Goal: Task Accomplishment & Management: Use online tool/utility

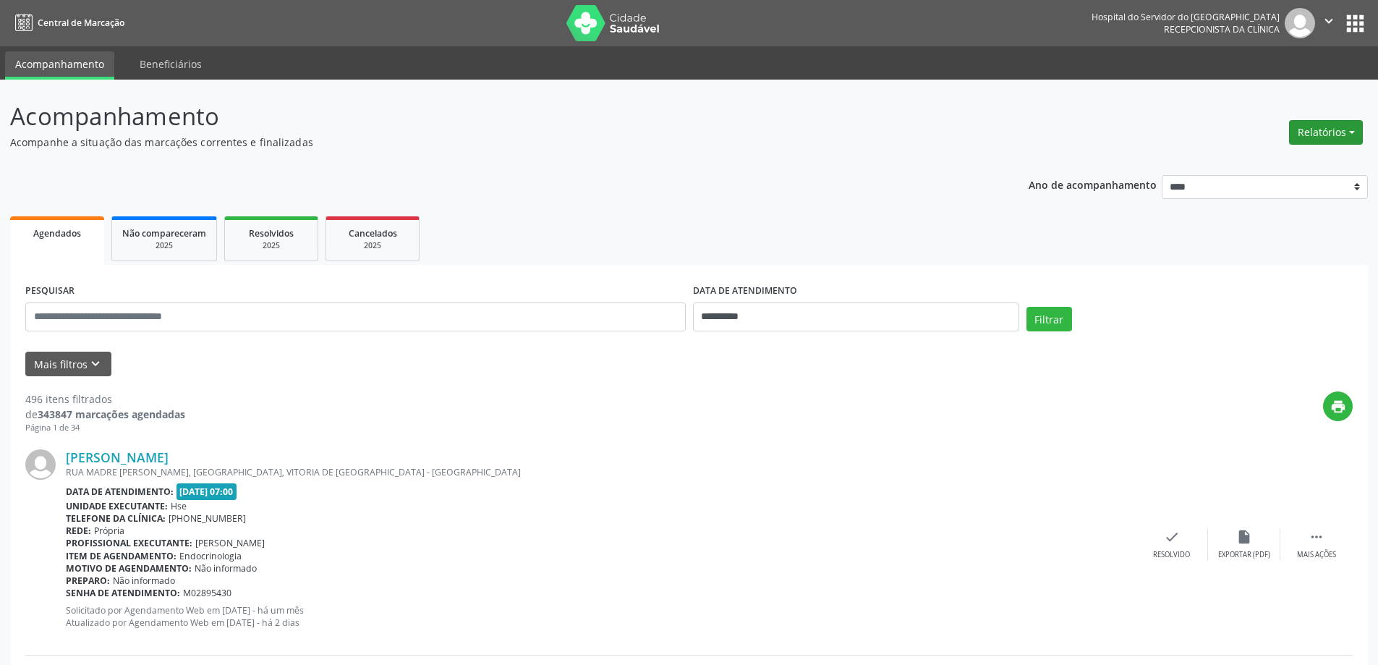
click at [1320, 130] on button "Relatórios" at bounding box center [1326, 132] width 74 height 25
click at [1236, 166] on link "Agendamentos" at bounding box center [1286, 163] width 156 height 20
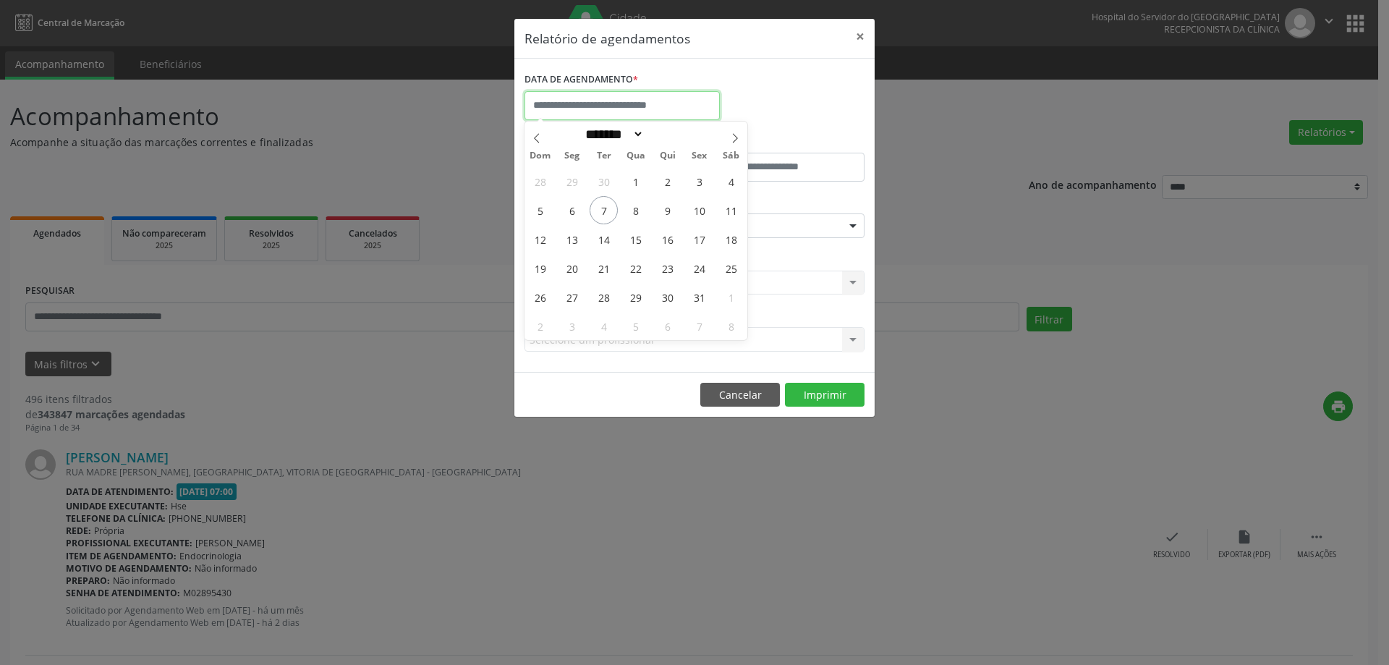
click at [673, 108] on input "text" at bounding box center [622, 105] width 195 height 29
click at [612, 218] on span "7" at bounding box center [604, 210] width 28 height 28
type input "**********"
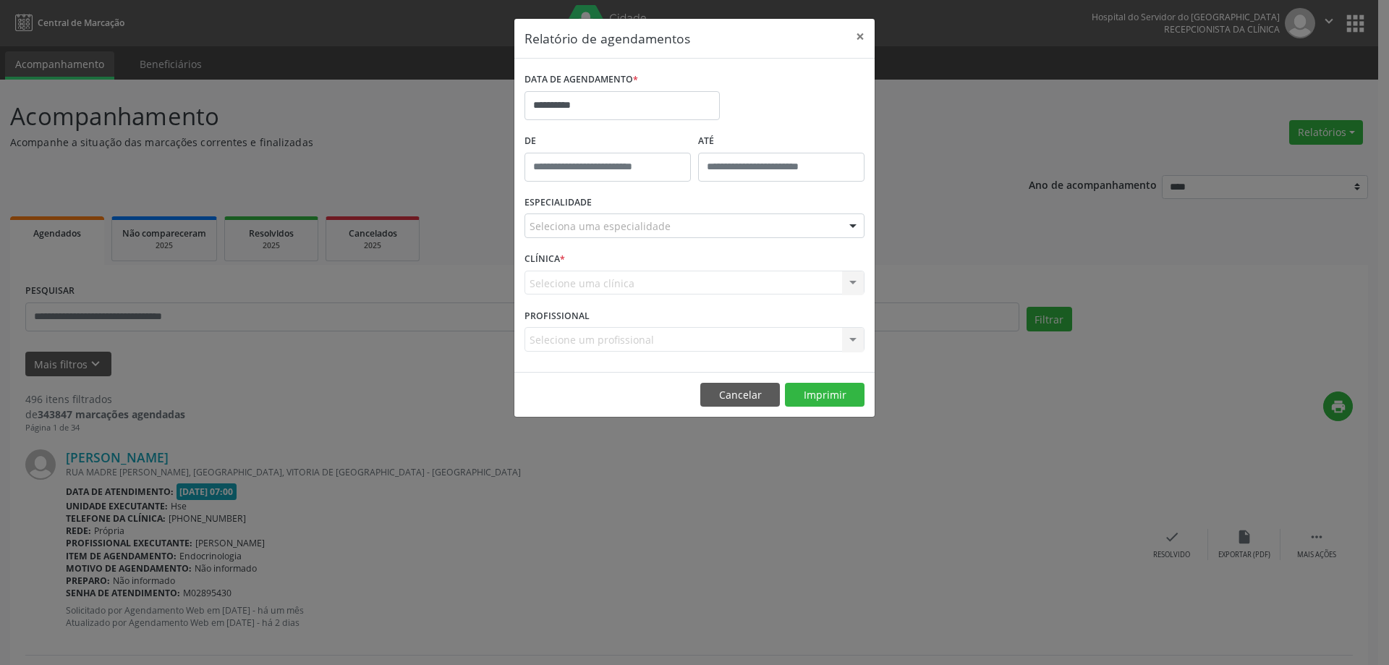
click at [612, 218] on div "Seleciona uma especialidade" at bounding box center [695, 225] width 340 height 25
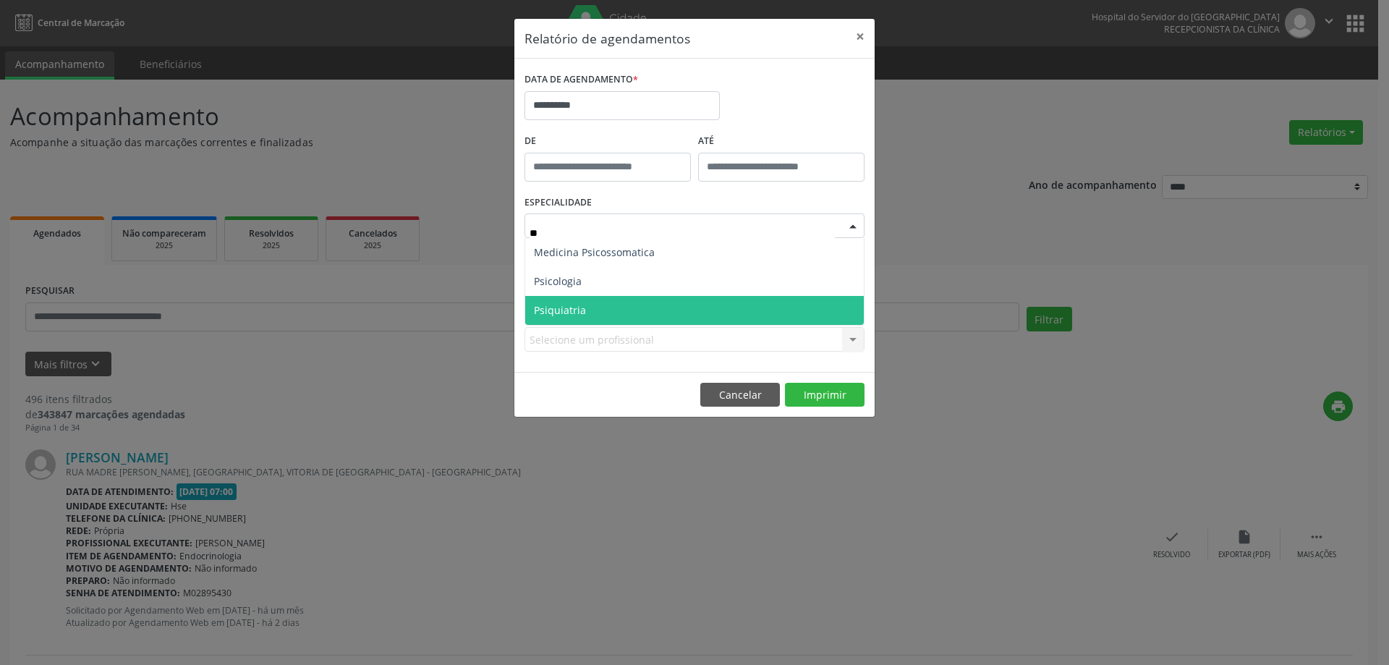
click at [674, 302] on span "Psiquiatria" at bounding box center [694, 310] width 339 height 29
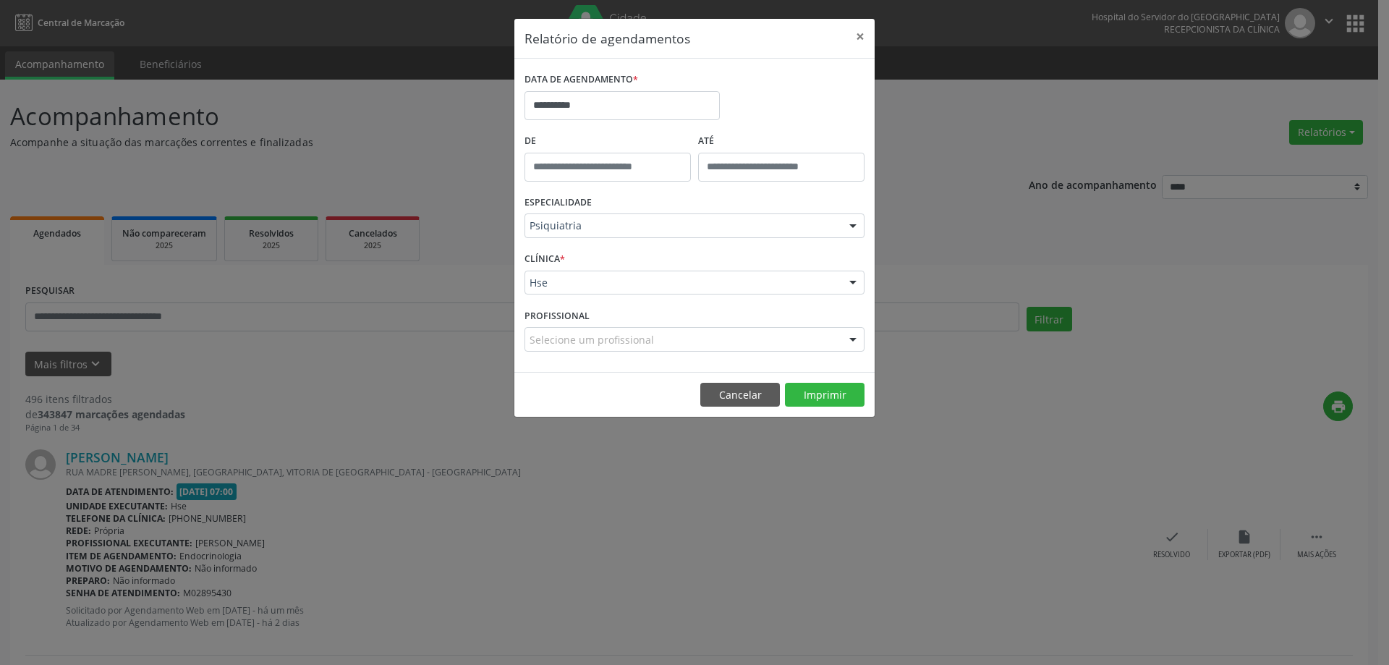
click at [676, 268] on div "CLÍNICA * Hse Hse Nenhum resultado encontrado para: " " Não há nenhuma opção pa…" at bounding box center [694, 276] width 347 height 56
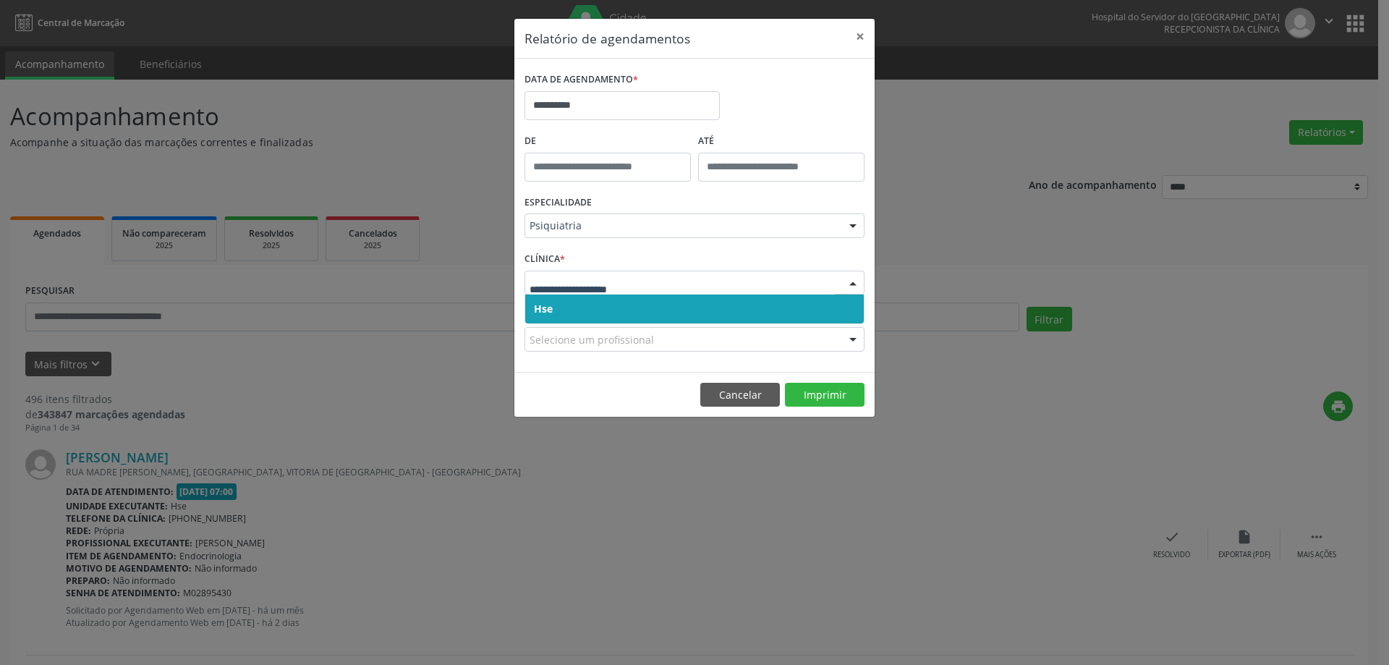
click at [656, 298] on span "Hse" at bounding box center [694, 308] width 339 height 29
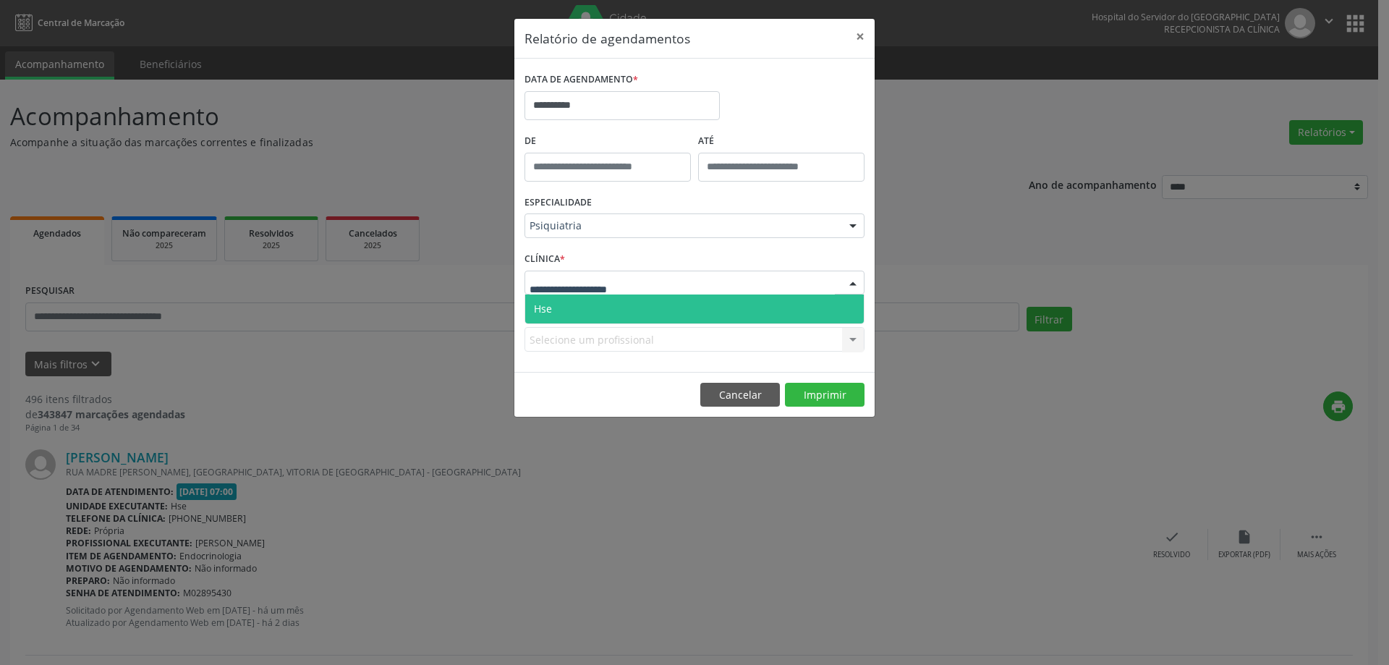
click at [653, 274] on div at bounding box center [695, 283] width 340 height 25
click at [653, 315] on span "Hse" at bounding box center [694, 308] width 339 height 29
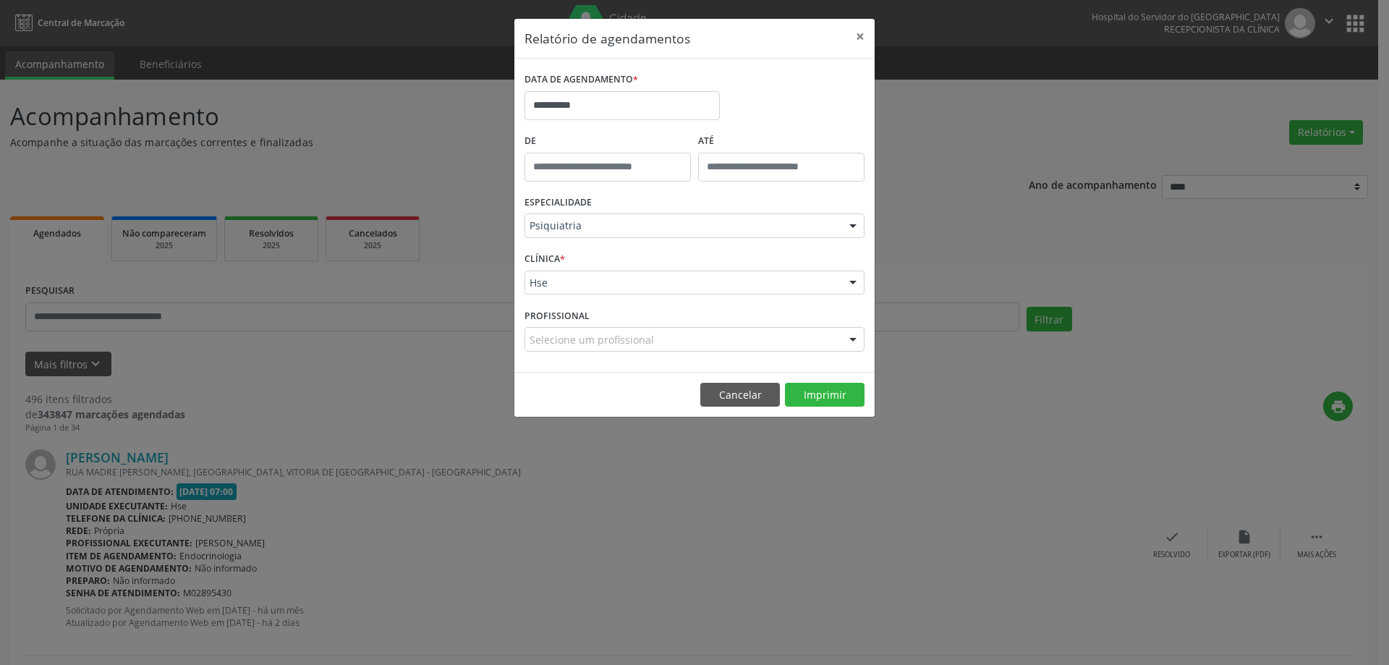
click at [798, 343] on div "Selecione um profissional" at bounding box center [695, 339] width 340 height 25
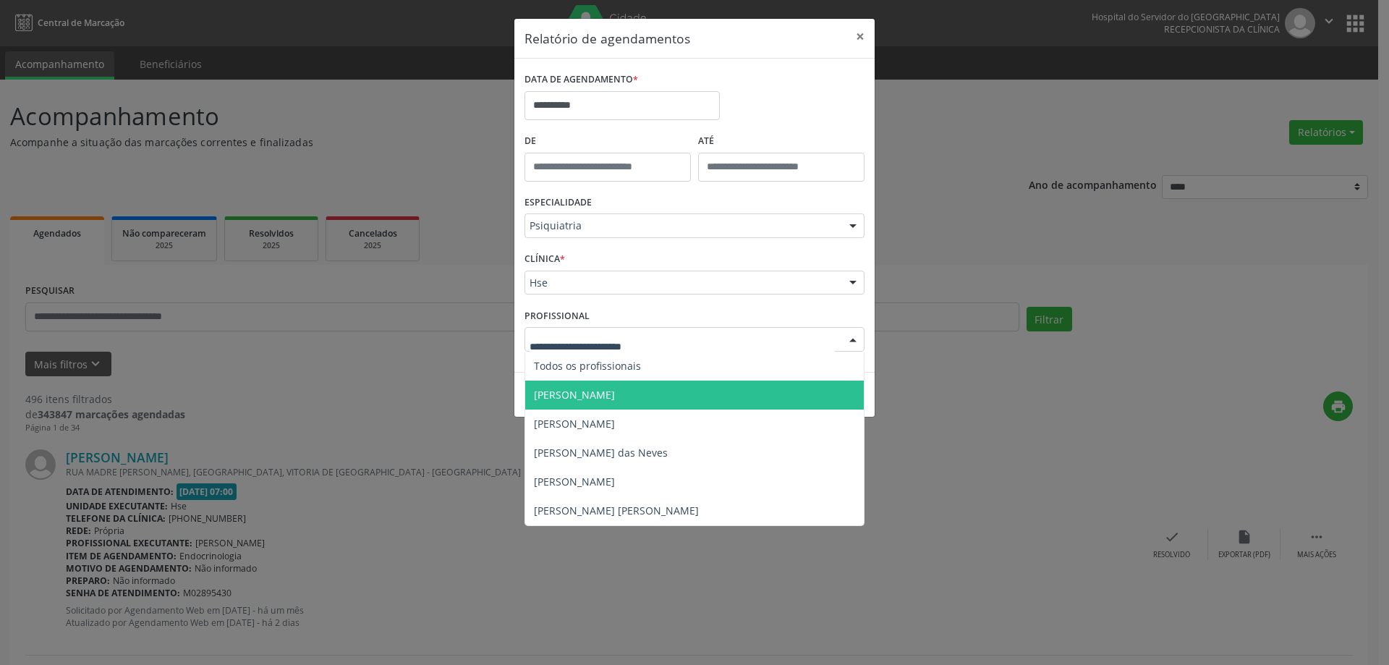
click at [705, 379] on ul "Todos os profissionais [PERSON_NAME] [PERSON_NAME] das Neves [PERSON_NAME] Torr…" at bounding box center [694, 439] width 339 height 174
click at [759, 389] on span "[PERSON_NAME]" at bounding box center [694, 395] width 339 height 29
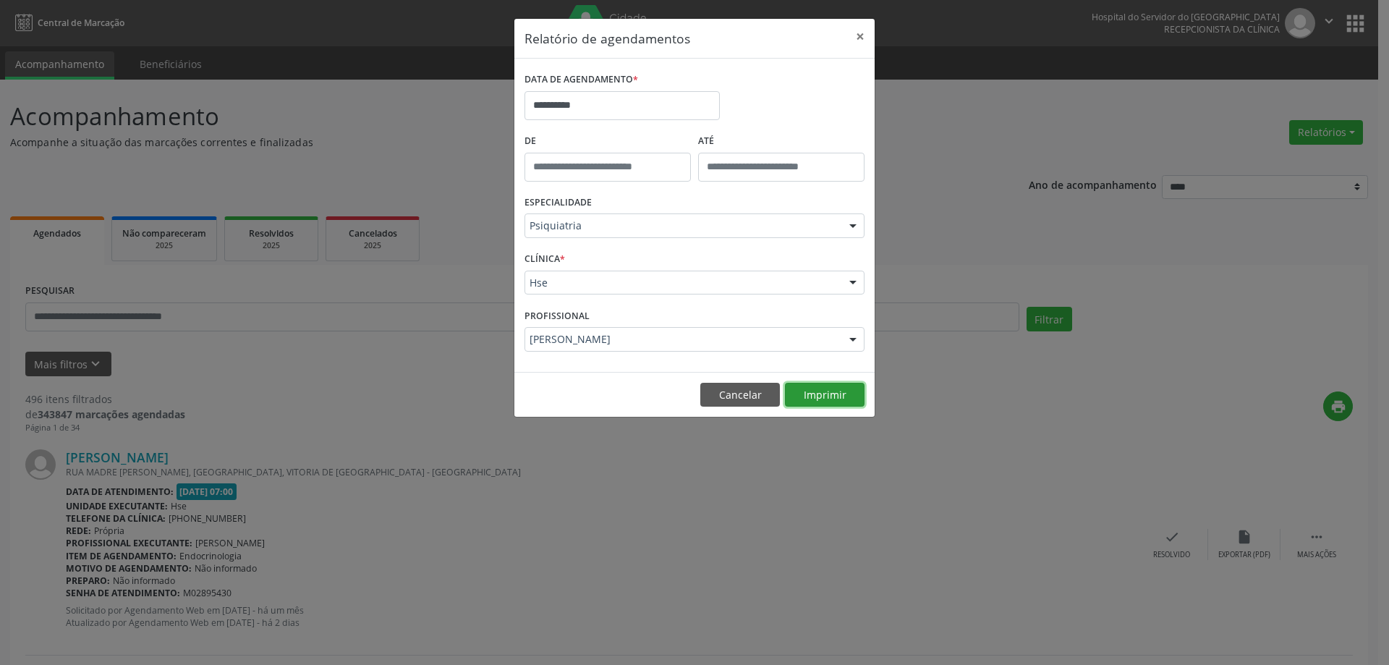
click at [817, 394] on button "Imprimir" at bounding box center [825, 395] width 80 height 25
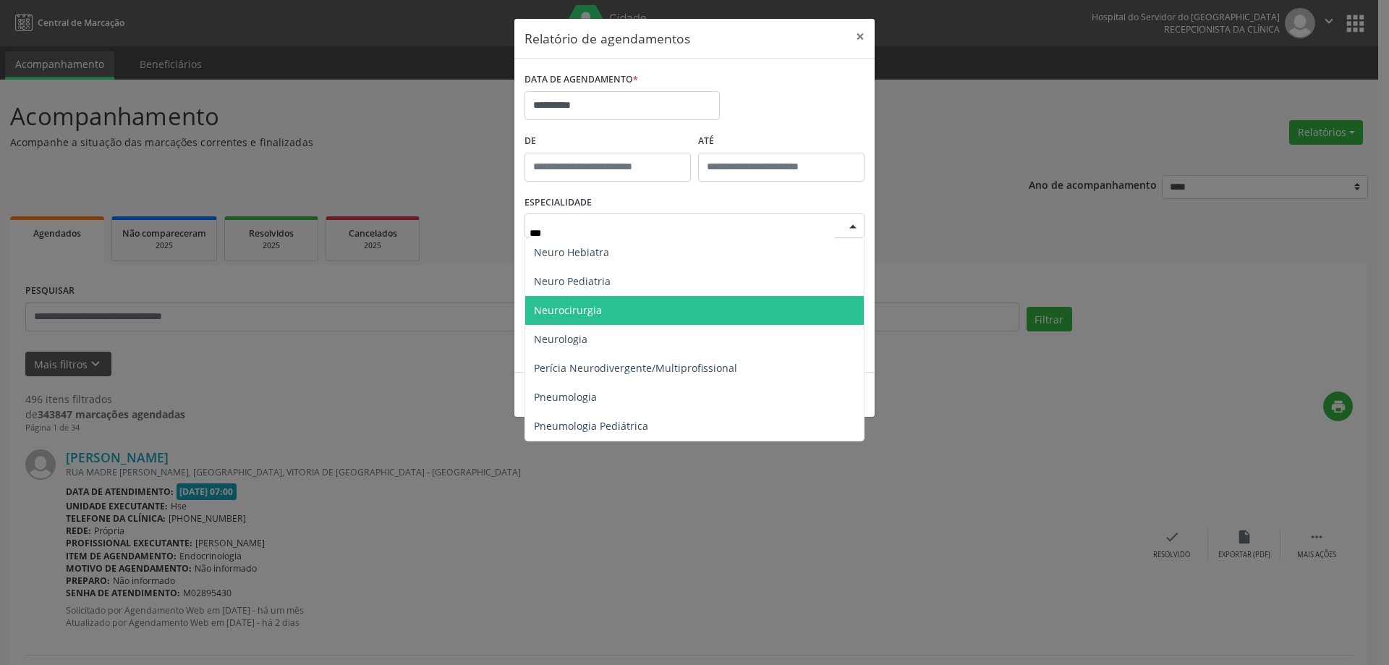
type input "****"
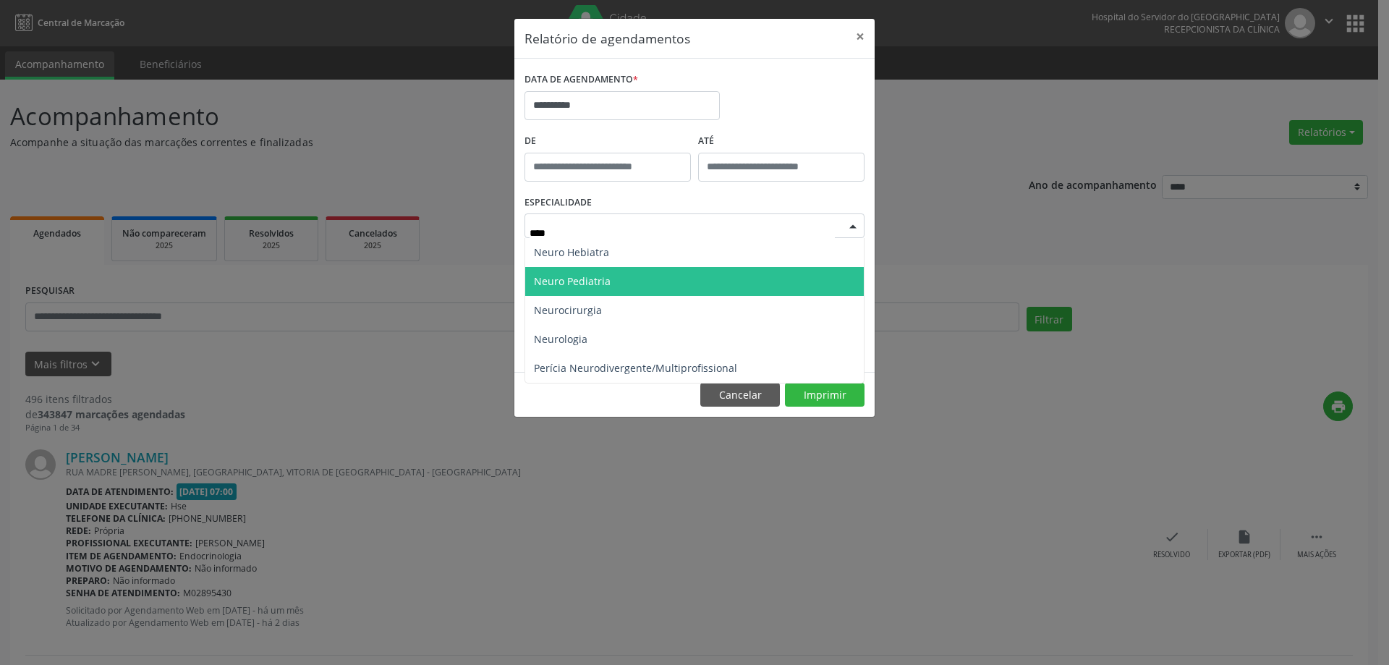
drag, startPoint x: 627, startPoint y: 273, endPoint x: 704, endPoint y: 317, distance: 89.1
click at [627, 273] on span "Neuro Pediatria" at bounding box center [694, 281] width 339 height 29
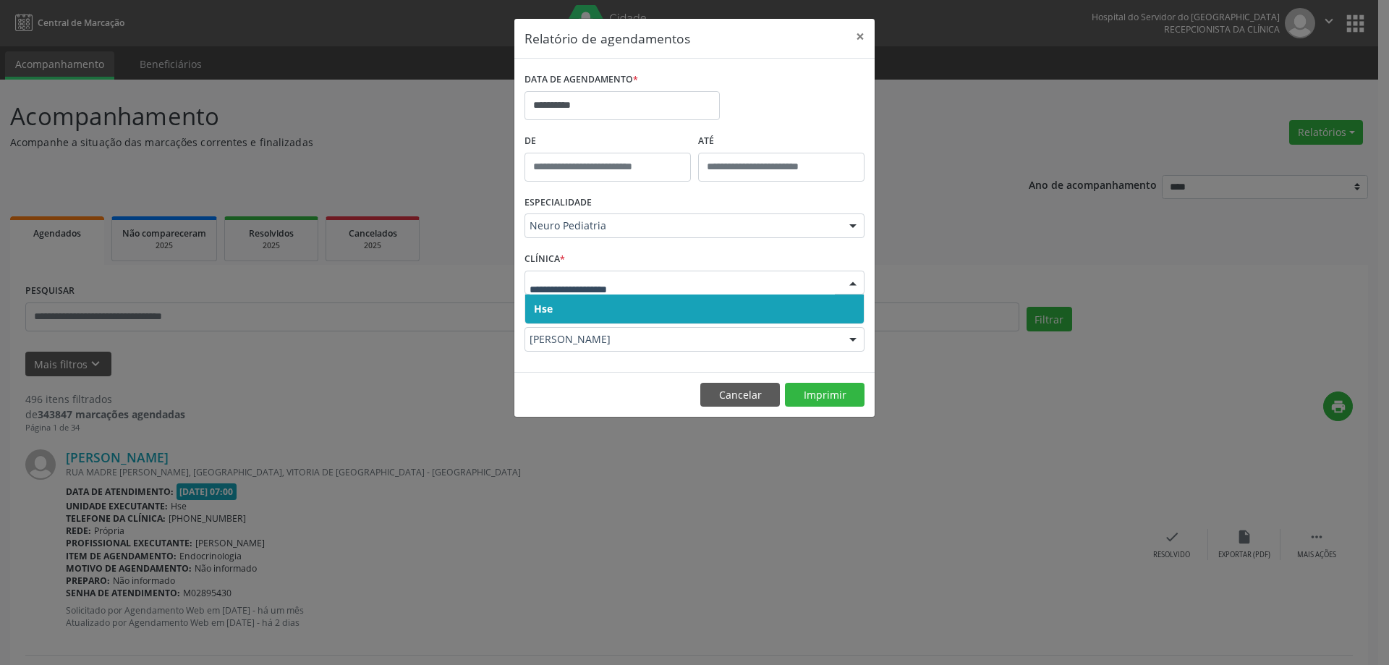
drag, startPoint x: 583, startPoint y: 296, endPoint x: 575, endPoint y: 292, distance: 9.1
click at [583, 297] on span "Hse" at bounding box center [694, 308] width 339 height 29
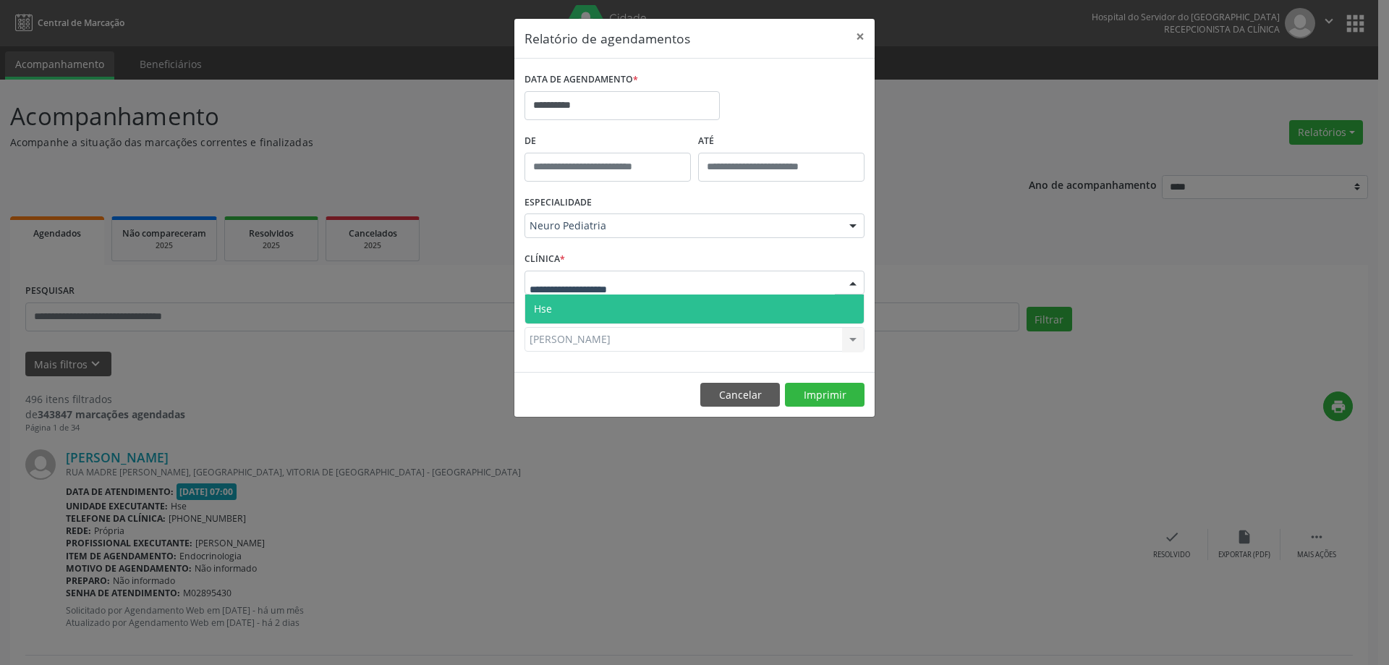
click at [563, 316] on span "Hse" at bounding box center [694, 308] width 339 height 29
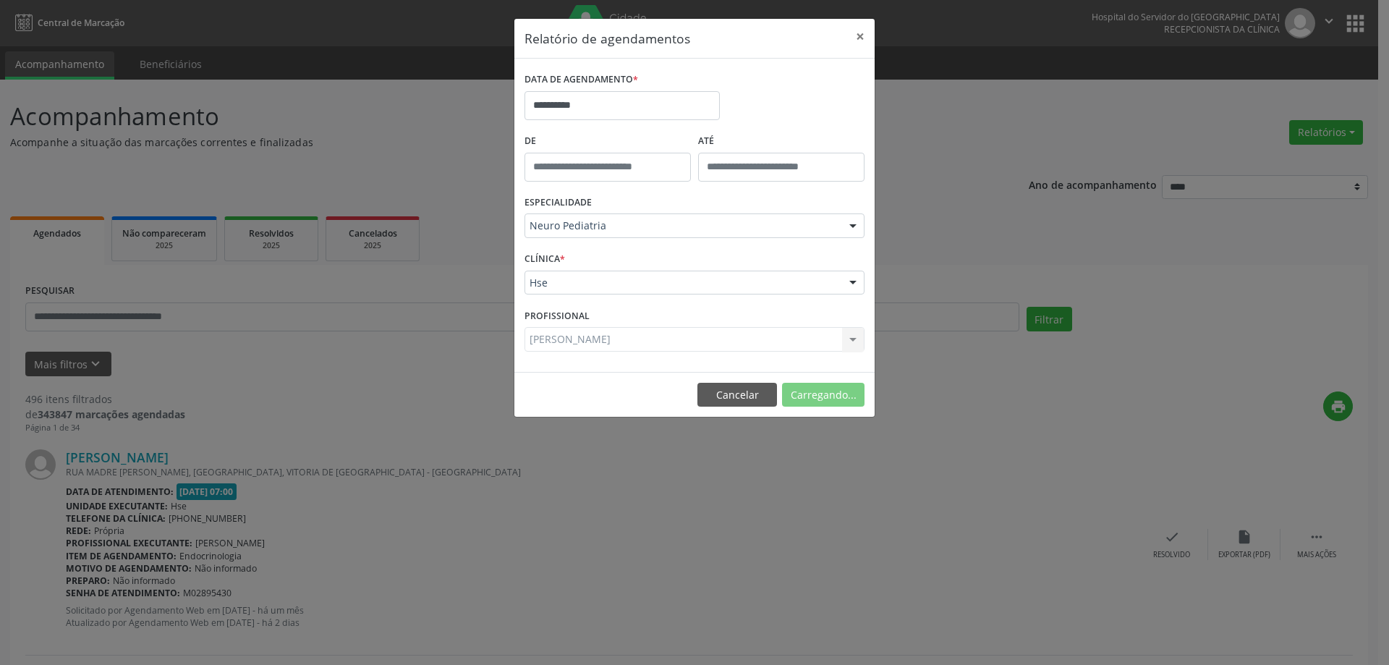
click at [562, 334] on div "[PERSON_NAME] Todos os profissionais [PERSON_NAME] [PERSON_NAME] das Neves [PER…" at bounding box center [695, 339] width 340 height 25
click at [564, 342] on div "[PERSON_NAME] Todos os profissionais [PERSON_NAME] [PERSON_NAME] das Neves [PER…" at bounding box center [695, 339] width 340 height 25
click at [567, 341] on div "[PERSON_NAME] Todos os profissionais [PERSON_NAME] [PERSON_NAME] das Neves [PER…" at bounding box center [695, 339] width 340 height 25
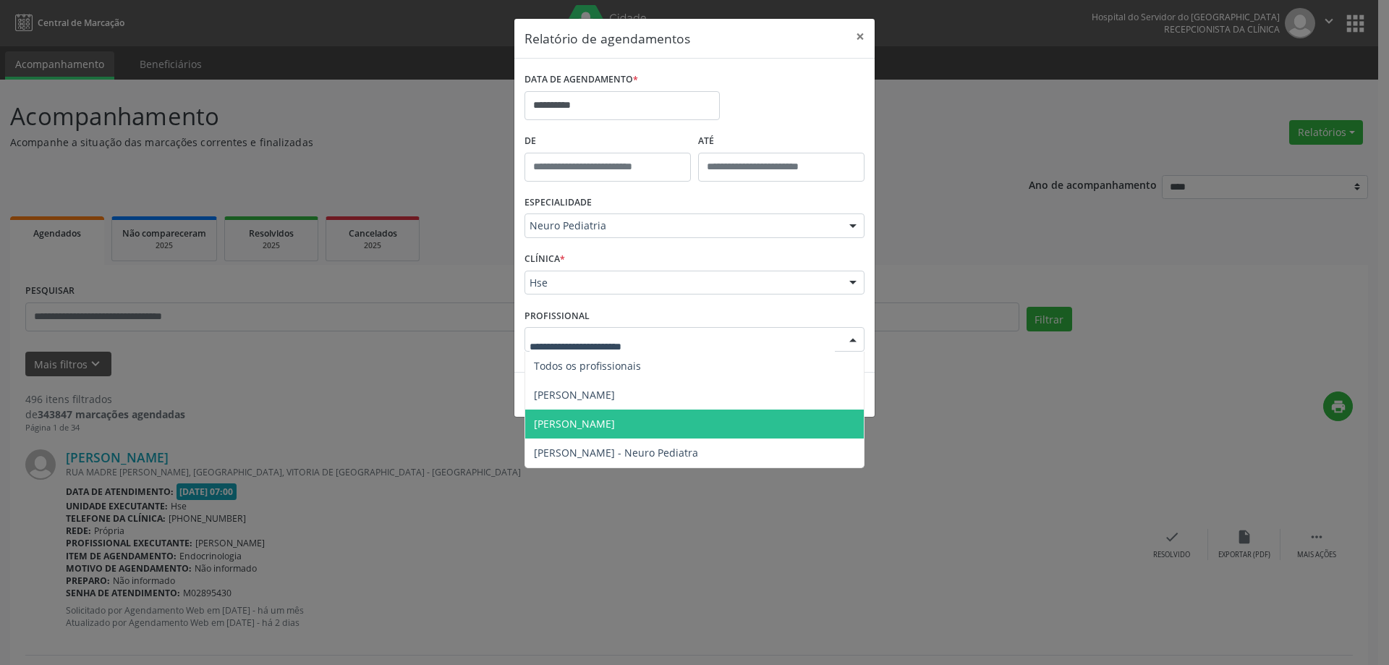
drag, startPoint x: 649, startPoint y: 422, endPoint x: 666, endPoint y: 421, distance: 17.4
click at [615, 420] on span "[PERSON_NAME]" at bounding box center [574, 424] width 81 height 14
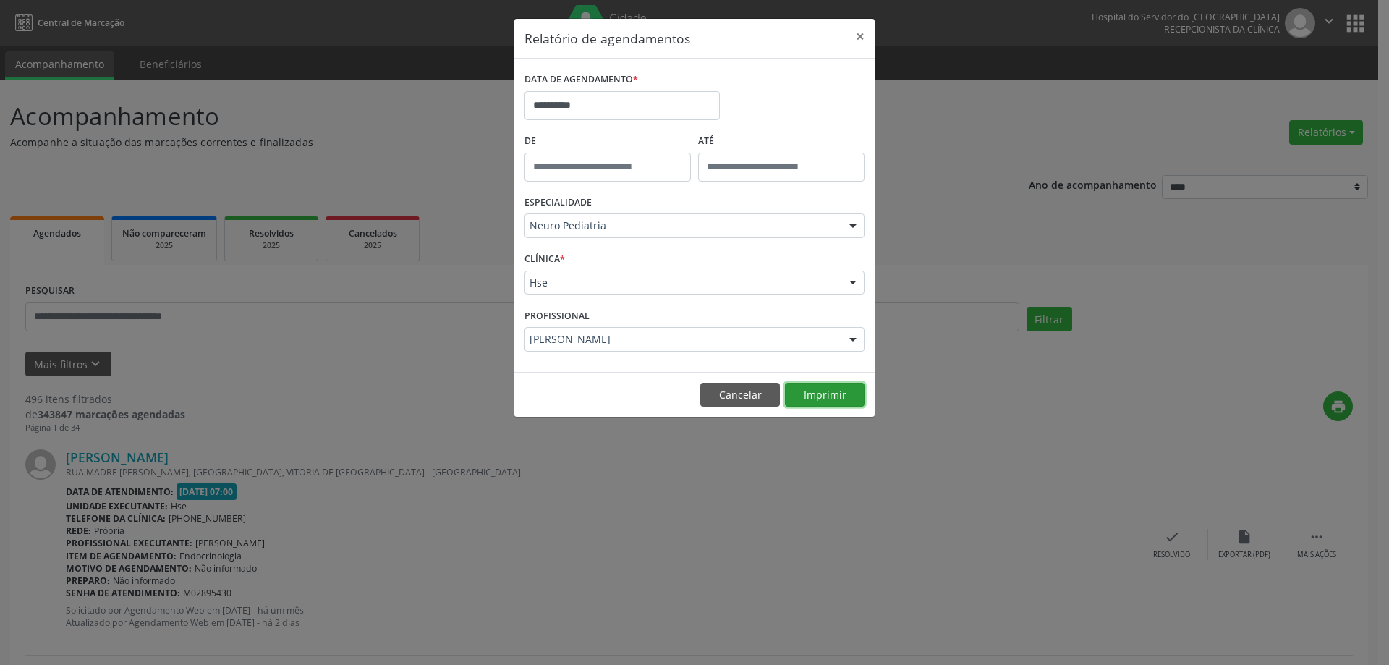
click at [811, 388] on button "Imprimir" at bounding box center [825, 395] width 80 height 25
